Goal: Navigation & Orientation: Find specific page/section

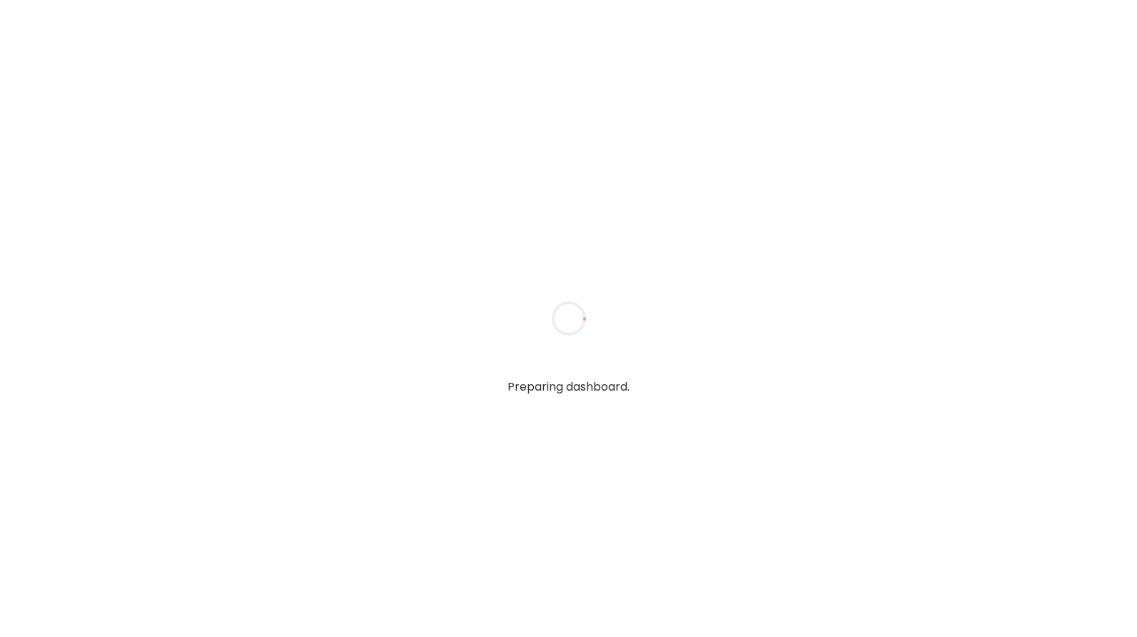
type input "**********"
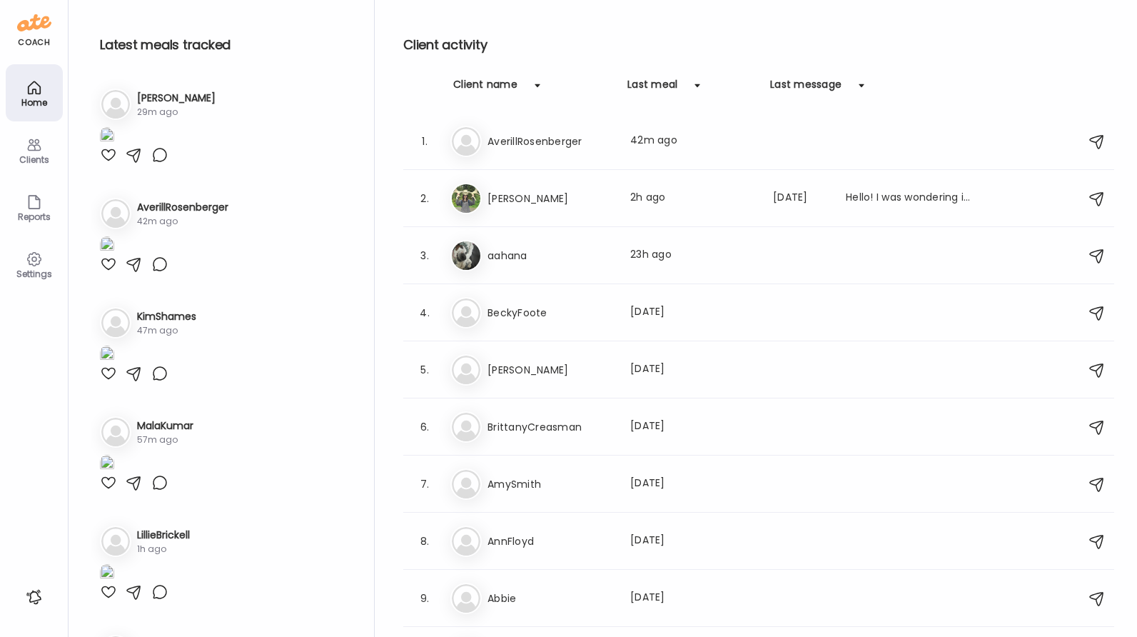
type input "**********"
click at [620, 432] on div "Br BrittanyCreasman Last meal: [DATE]" at bounding box center [760, 426] width 621 height 31
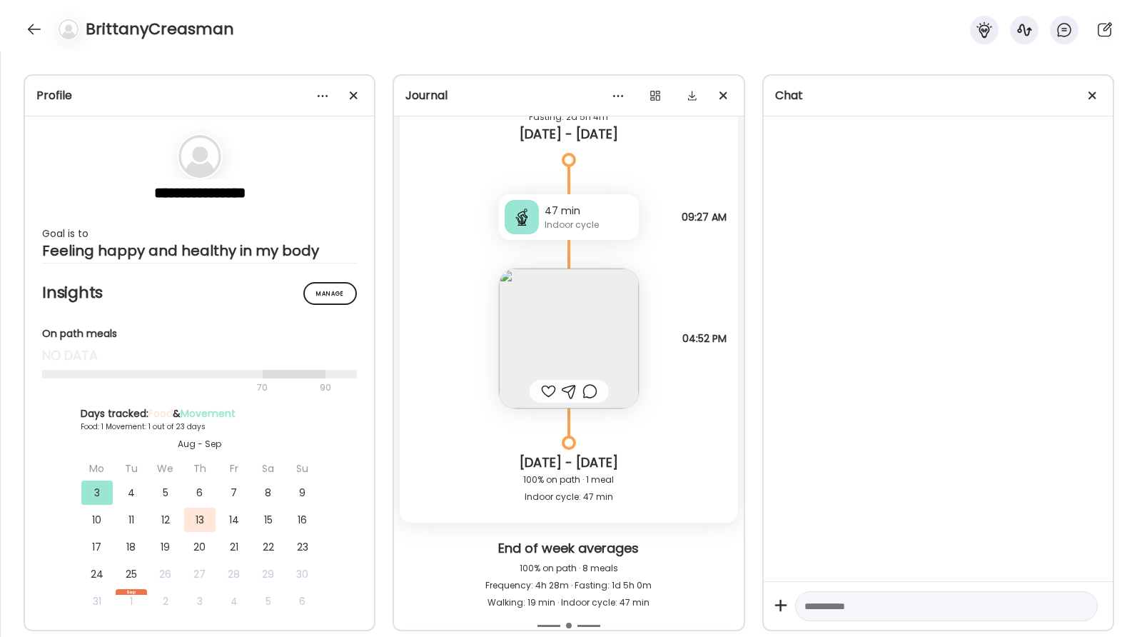
scroll to position [3650, 0]
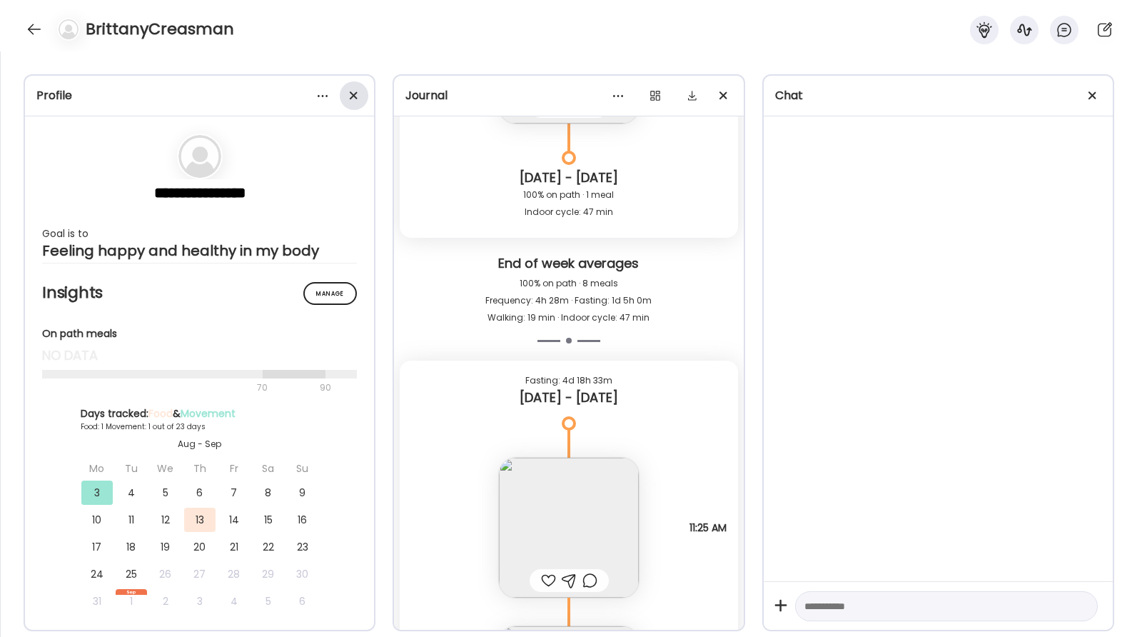
click at [362, 86] on div at bounding box center [354, 95] width 29 height 29
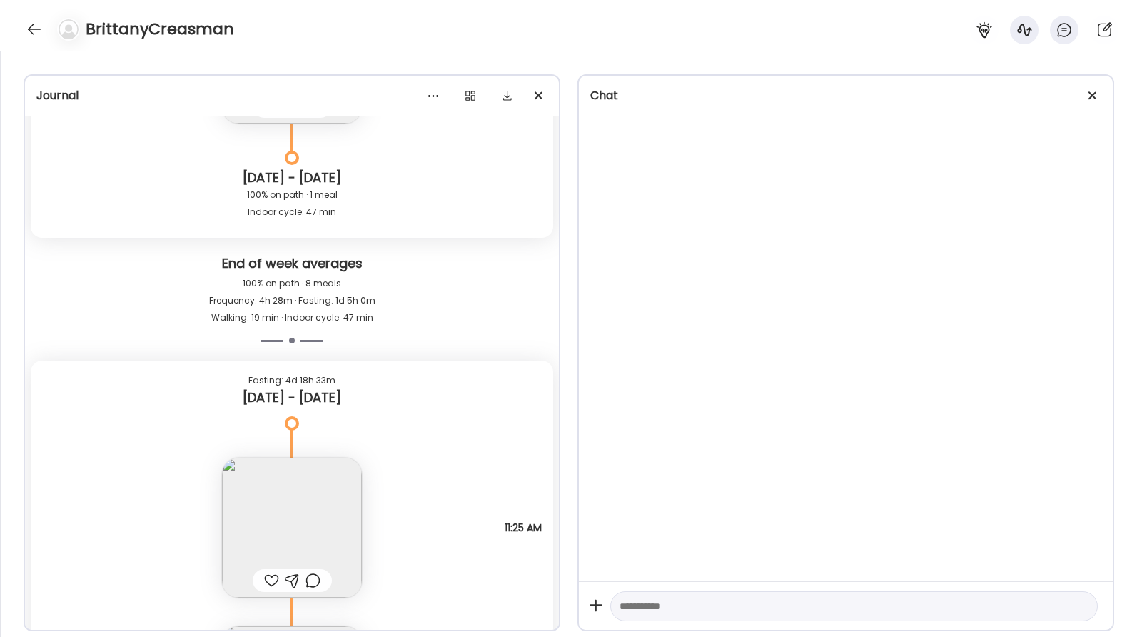
scroll to position [4674, 0]
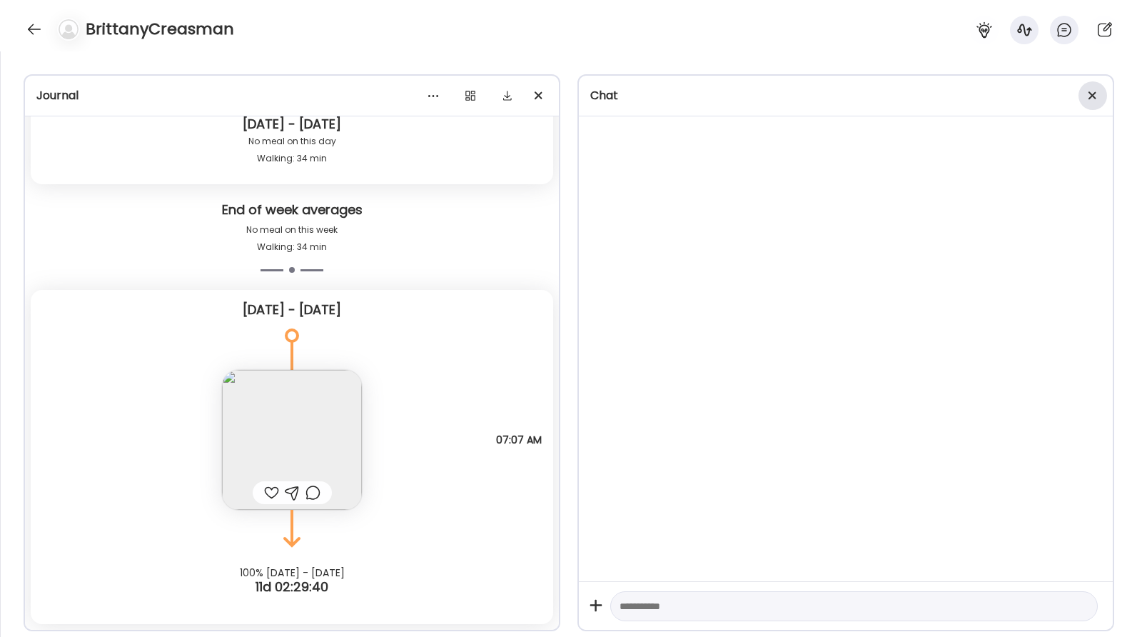
click at [1089, 90] on div at bounding box center [1092, 95] width 29 height 29
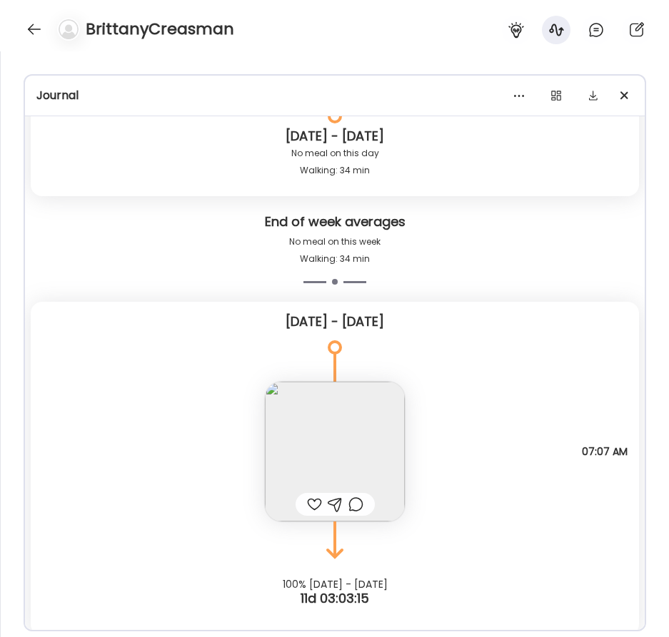
scroll to position [4658, 0]
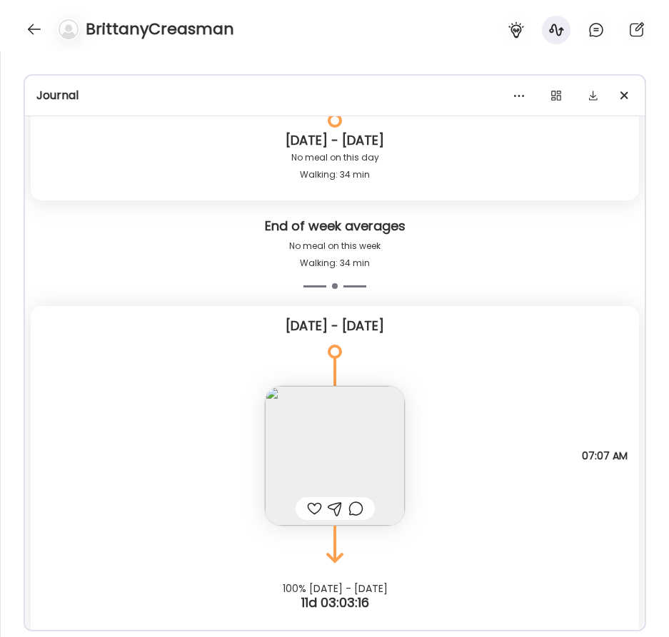
click at [334, 428] on img at bounding box center [335, 456] width 140 height 140
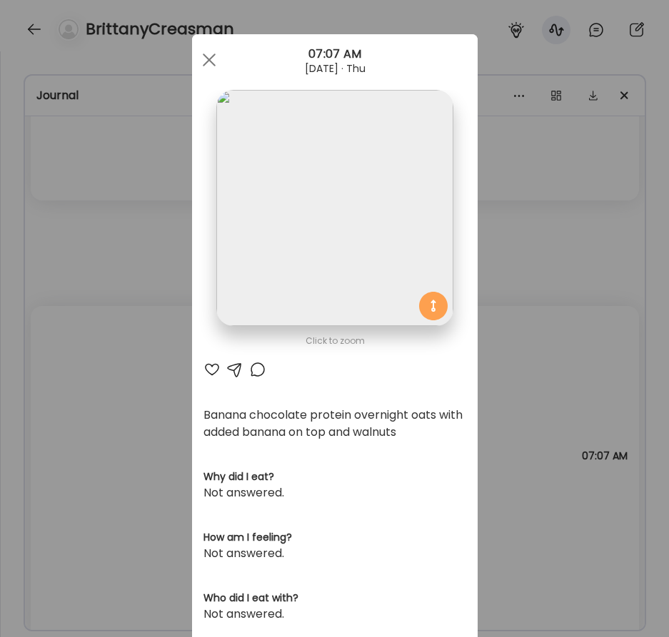
click at [61, 308] on div "Ate Coach Dashboard Wahoo! It’s official Take a moment to set up your Coach Pro…" at bounding box center [334, 318] width 669 height 637
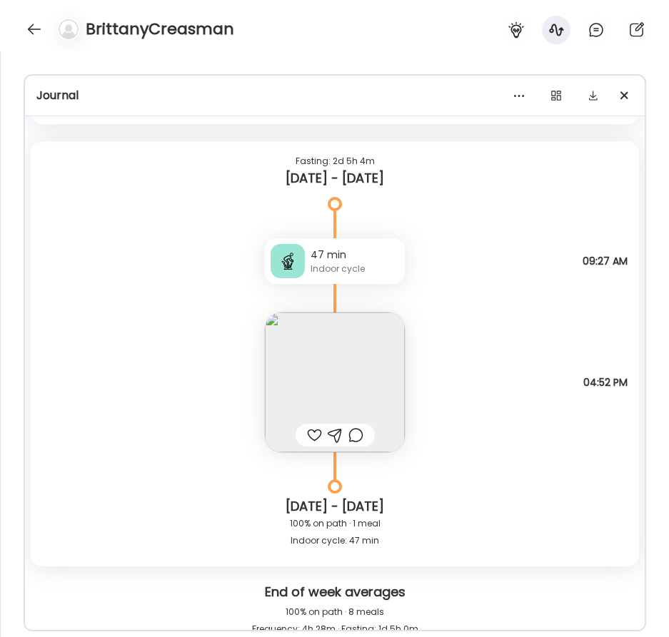
scroll to position [3311, 0]
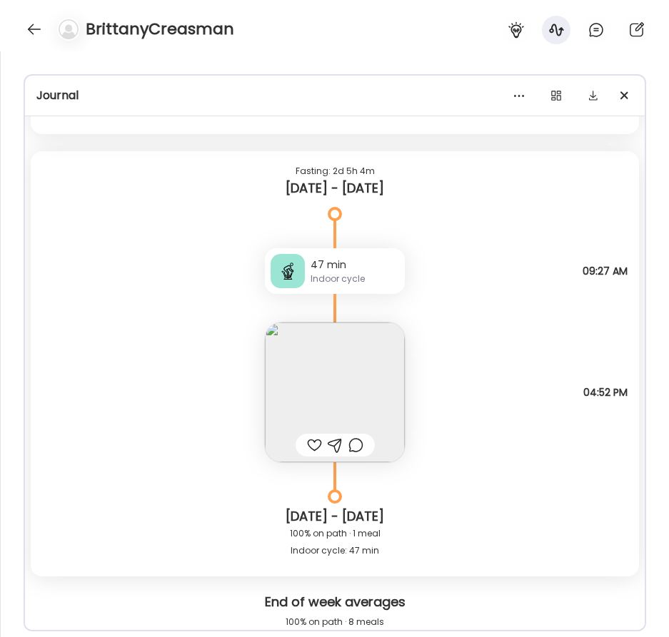
click at [360, 374] on img at bounding box center [335, 393] width 140 height 140
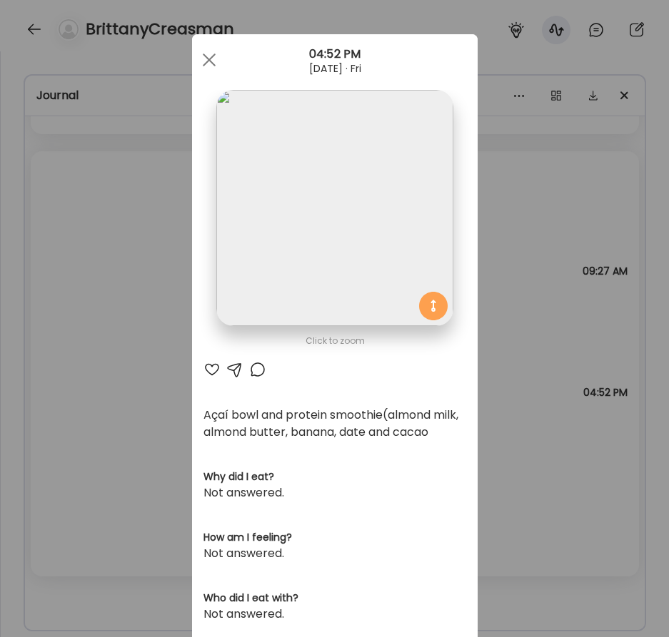
click at [71, 307] on div "Ate Coach Dashboard Wahoo! It’s official Take a moment to set up your Coach Pro…" at bounding box center [334, 318] width 669 height 637
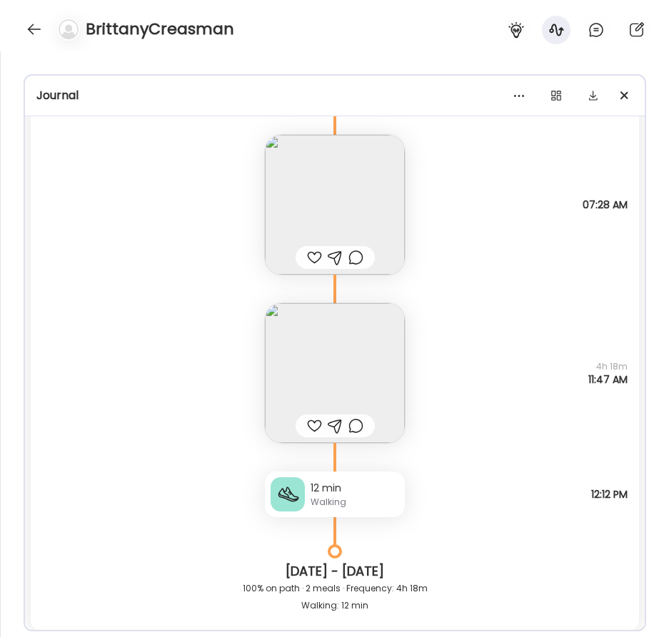
scroll to position [2786, 0]
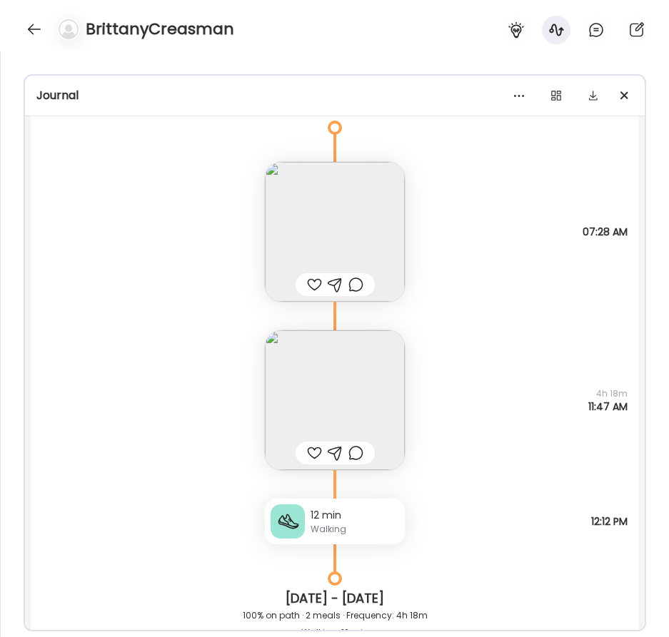
click at [340, 217] on img at bounding box center [335, 232] width 140 height 140
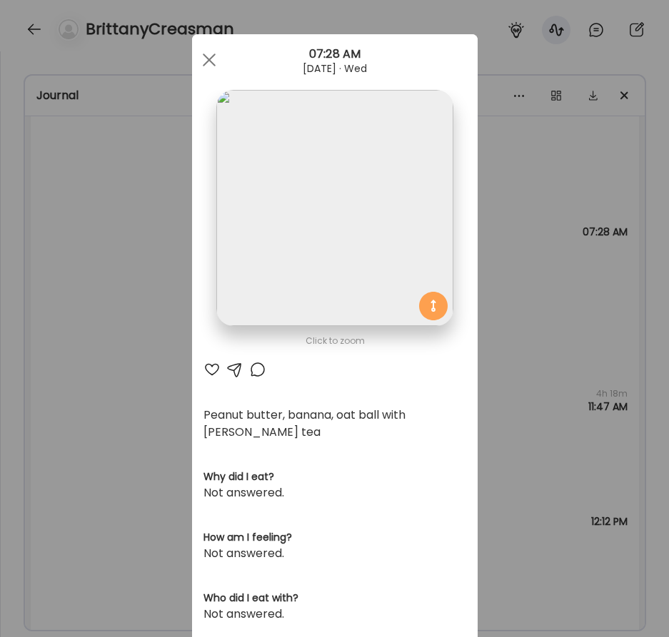
click at [338, 254] on img at bounding box center [334, 208] width 236 height 236
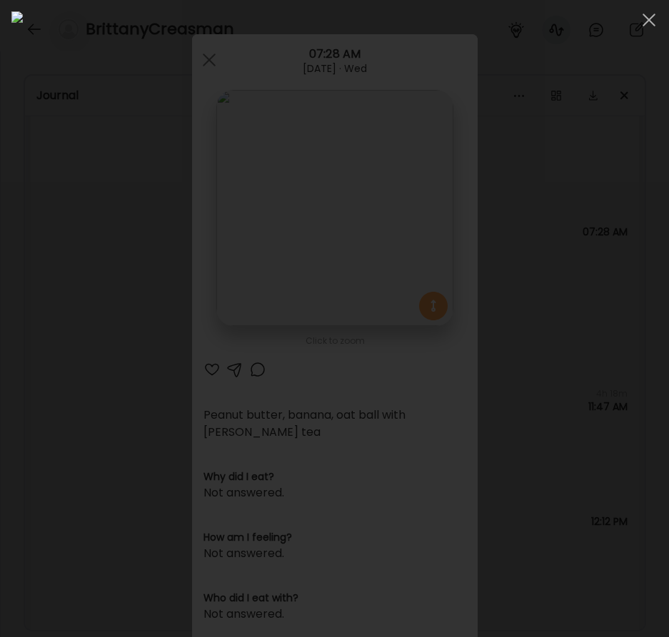
click at [16, 49] on div at bounding box center [334, 318] width 646 height 615
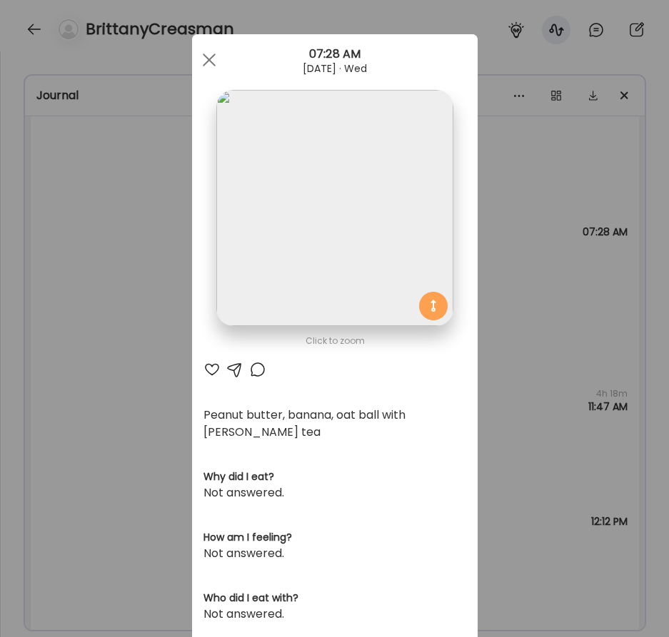
click at [165, 387] on div "Ate Coach Dashboard Wahoo! It’s official Take a moment to set up your Coach Pro…" at bounding box center [334, 318] width 669 height 637
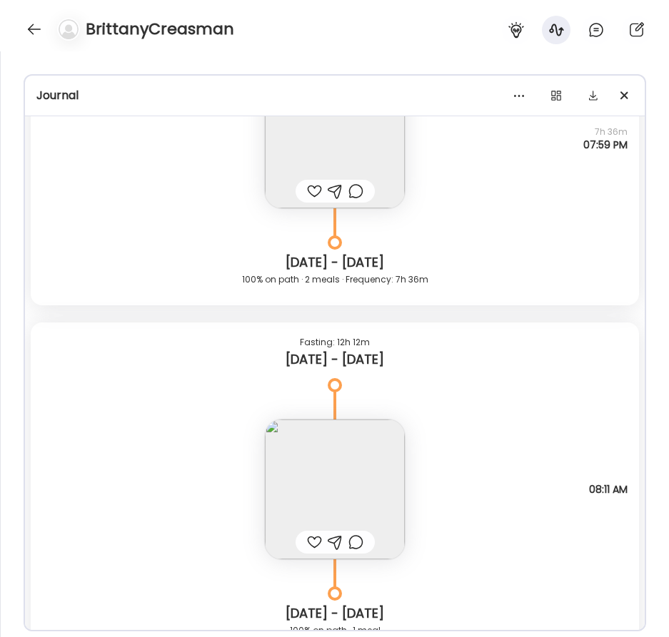
scroll to position [343, 0]
